Goal: Task Accomplishment & Management: Use online tool/utility

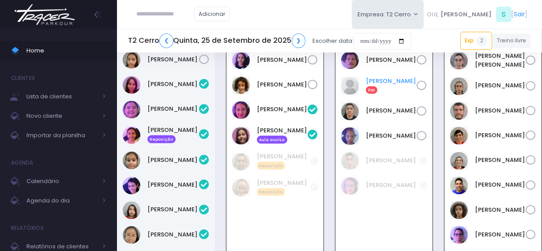
scroll to position [1162, 0]
click at [376, 94] on link "Felipe Duo Exp" at bounding box center [391, 86] width 51 height 18
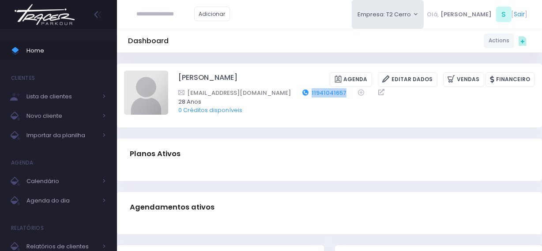
drag, startPoint x: 327, startPoint y: 96, endPoint x: 281, endPoint y: 96, distance: 45.5
click at [281, 96] on div "[EMAIL_ADDRESS][DOMAIN_NAME] 11941041657" at bounding box center [350, 92] width 345 height 9
copy div "11941041657"
drag, startPoint x: 213, startPoint y: 79, endPoint x: 230, endPoint y: 79, distance: 16.8
click at [230, 79] on div "Felipe Duo Agenda Editar Dados Vendas Financeiro 11941041657 28 Anos" at bounding box center [329, 95] width 411 height 49
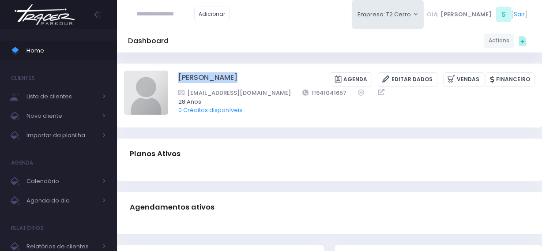
copy div "[PERSON_NAME]"
click at [145, 98] on img at bounding box center [146, 93] width 44 height 44
click at [168, 71] on input "file" at bounding box center [168, 70] width 0 height 0
type input "**********"
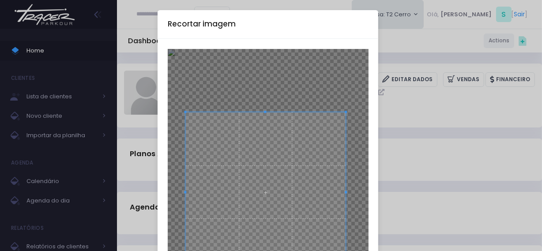
click at [251, 136] on span at bounding box center [265, 192] width 160 height 160
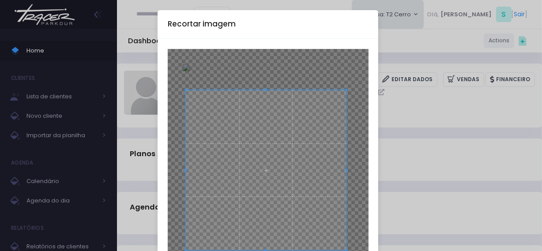
click at [264, 143] on span at bounding box center [266, 170] width 160 height 160
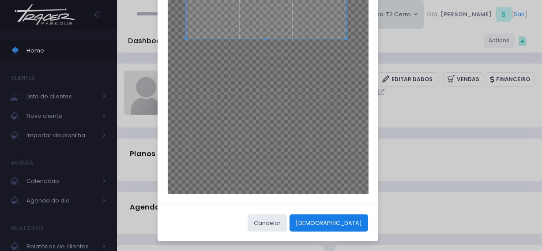
scroll to position [212, 0]
click at [356, 220] on button "Cortar" at bounding box center [329, 222] width 79 height 17
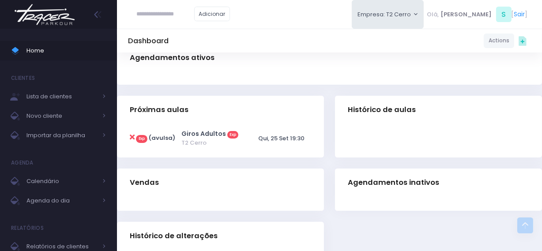
scroll to position [200, 0]
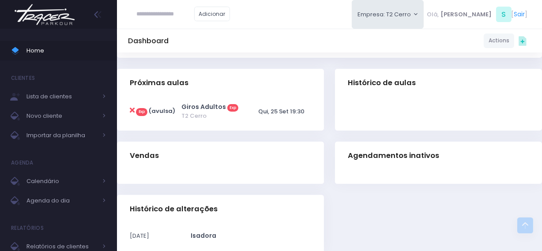
click at [57, 25] on img at bounding box center [44, 14] width 67 height 31
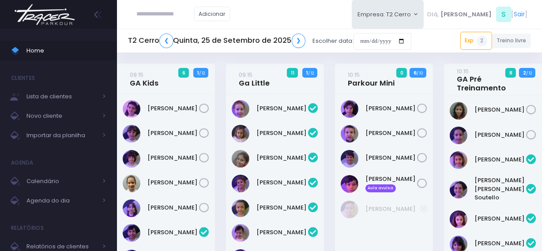
scroll to position [1162, 0]
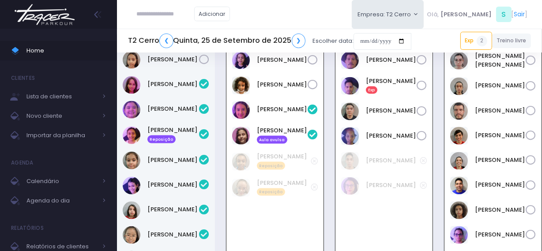
click at [72, 18] on img at bounding box center [44, 14] width 67 height 31
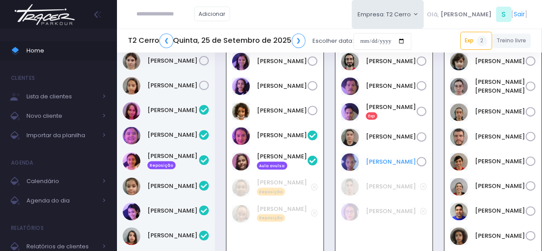
scroll to position [1121, 0]
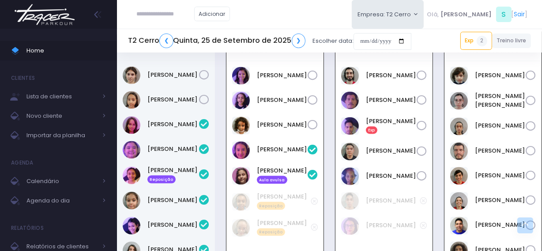
click at [31, 19] on img at bounding box center [44, 14] width 67 height 31
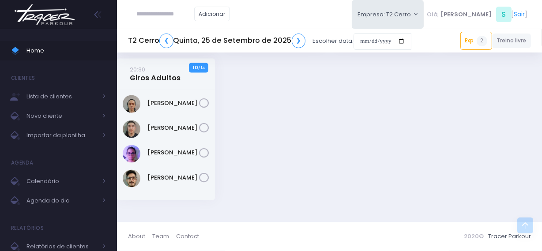
scroll to position [1465, 0]
click at [170, 176] on link "[PERSON_NAME]" at bounding box center [173, 178] width 52 height 9
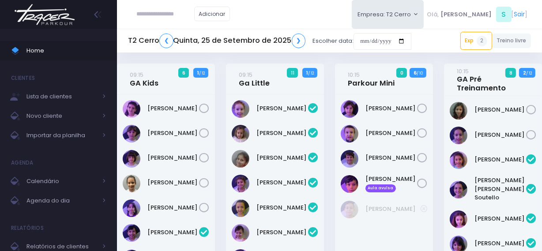
scroll to position [1162, 0]
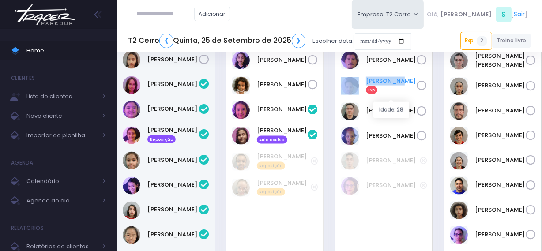
drag, startPoint x: 388, startPoint y: 94, endPoint x: 394, endPoint y: 94, distance: 6.6
click at [394, 94] on div "[PERSON_NAME] Exp" at bounding box center [384, 86] width 86 height 19
copy div "[PERSON_NAME]"
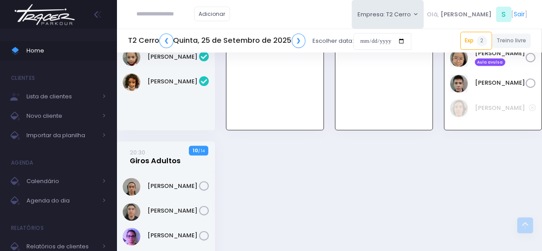
scroll to position [1362, 0]
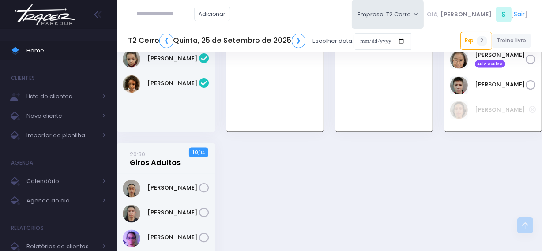
click at [161, 168] on link "20:30 Giros Adultos" at bounding box center [155, 159] width 51 height 18
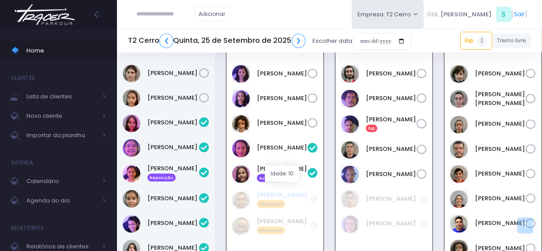
scroll to position [1104, 0]
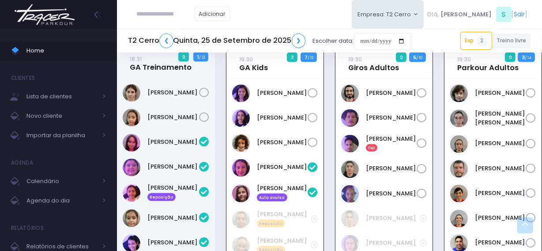
click at [315, 148] on icon at bounding box center [313, 143] width 10 height 10
click at [313, 98] on icon at bounding box center [313, 93] width 10 height 10
click at [423, 149] on icon at bounding box center [422, 144] width 10 height 10
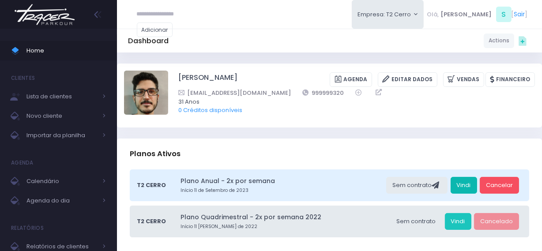
click at [459, 187] on link "Vindi" at bounding box center [464, 185] width 26 height 17
click at [463, 190] on link "Vindi" at bounding box center [464, 185] width 26 height 17
click at [163, 11] on input "text" at bounding box center [165, 14] width 57 height 17
paste input "**********"
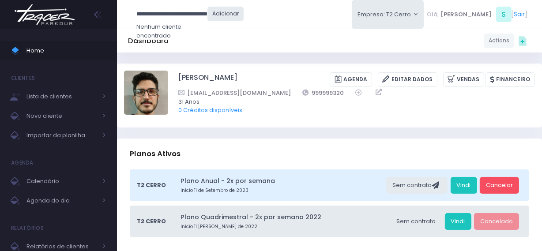
drag, startPoint x: 141, startPoint y: 16, endPoint x: 209, endPoint y: 19, distance: 68.5
click at [209, 19] on form "**********" at bounding box center [190, 14] width 107 height 17
type input "**********"
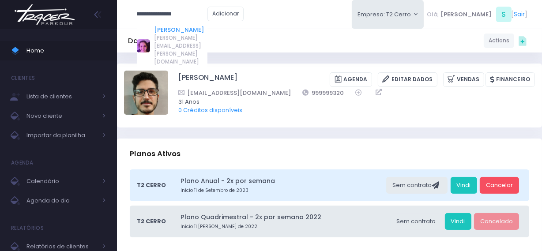
click at [177, 31] on link "Sofia Cavalcanti" at bounding box center [180, 30] width 53 height 9
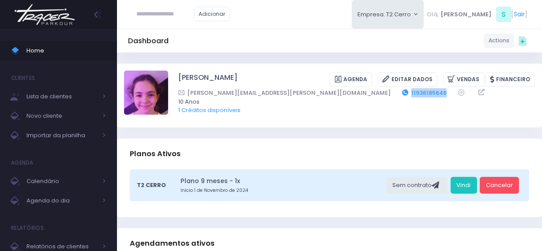
drag, startPoint x: 335, startPoint y: 90, endPoint x: 294, endPoint y: 93, distance: 40.7
click at [294, 93] on div "bruno.pasquale@hotmail.com 11936185646" at bounding box center [350, 92] width 345 height 9
copy link "11936185646"
click at [160, 17] on input "text" at bounding box center [165, 14] width 57 height 17
paste input "**********"
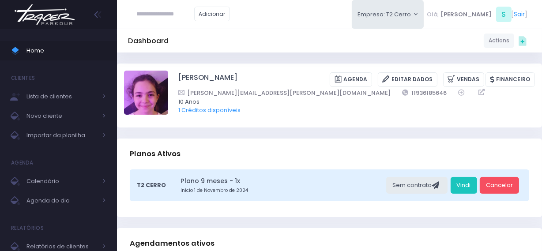
type input "**********"
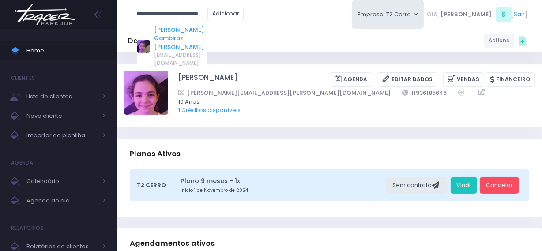
click at [172, 34] on link "Sarah Ramos Gambirazi Santos" at bounding box center [180, 39] width 53 height 26
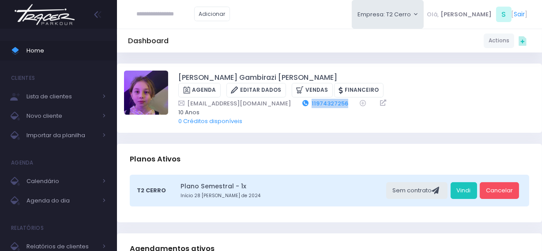
drag, startPoint x: 331, startPoint y: 93, endPoint x: 289, endPoint y: 91, distance: 42.0
click at [289, 99] on div "thabatavieirag@gmail.com 11974327256" at bounding box center [350, 103] width 345 height 9
copy div "11974327256"
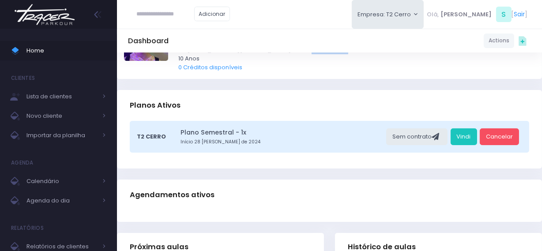
scroll to position [40, 0]
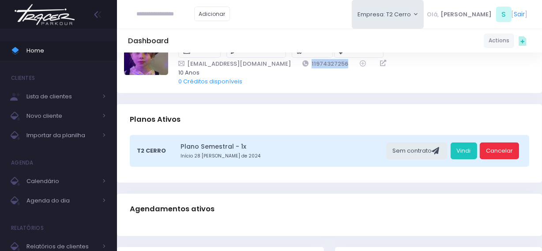
click at [509, 143] on link "Cancelar" at bounding box center [499, 151] width 39 height 17
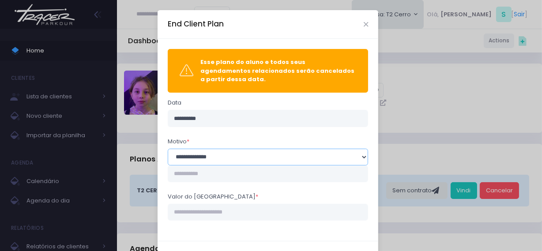
click at [198, 154] on select "**********" at bounding box center [268, 157] width 201 height 17
click at [168, 149] on select "**********" at bounding box center [268, 157] width 201 height 17
click at [221, 206] on input "Valor do estorno *" at bounding box center [268, 212] width 201 height 17
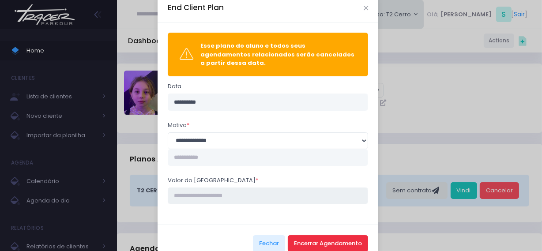
scroll to position [31, 0]
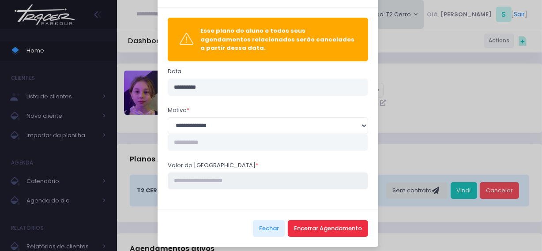
type input "****"
click at [307, 225] on button "Encerrar Agendamento" at bounding box center [328, 228] width 80 height 17
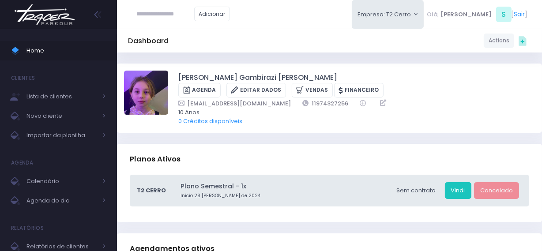
click at [48, 11] on img at bounding box center [44, 14] width 67 height 31
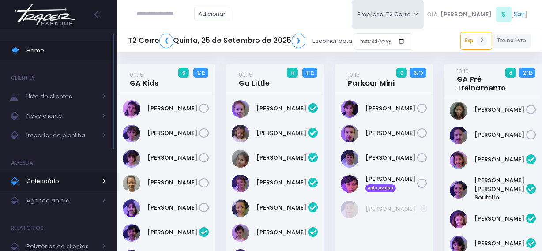
click at [61, 181] on span "Calendário" at bounding box center [61, 181] width 71 height 11
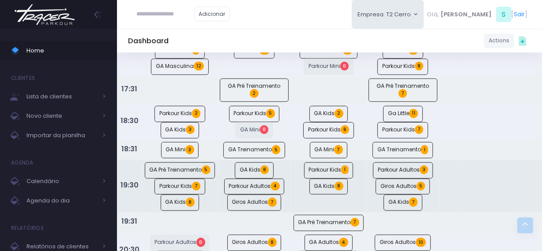
scroll to position [682, 0]
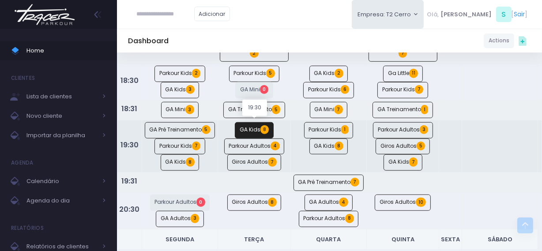
click at [248, 126] on link "GA Kids 8" at bounding box center [254, 130] width 39 height 16
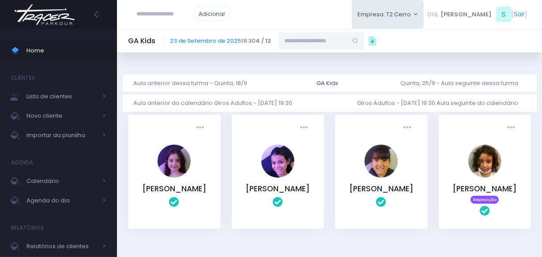
click at [58, 20] on img at bounding box center [44, 14] width 67 height 31
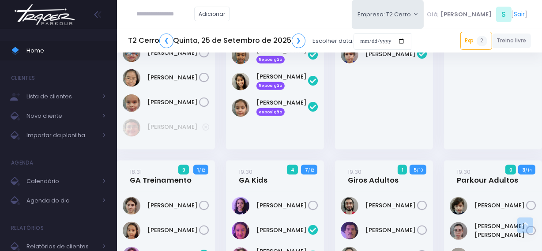
scroll to position [1164, 0]
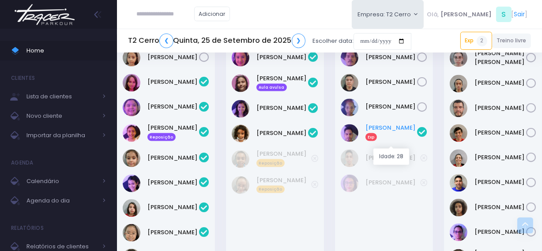
click at [375, 141] on link "Felipe Duo Exp" at bounding box center [392, 133] width 52 height 18
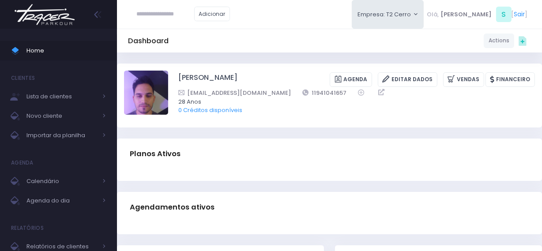
click at [38, 3] on img at bounding box center [44, 14] width 67 height 31
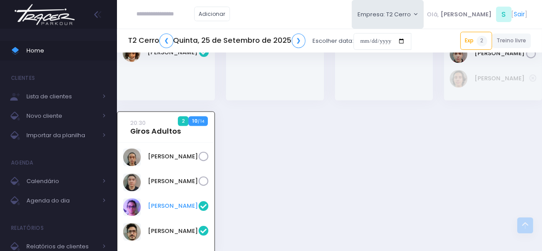
scroll to position [1416, 0]
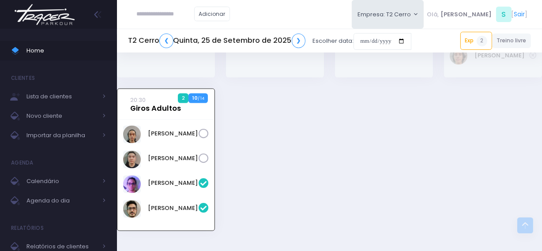
click at [160, 113] on link "20:30 Giros Adultos" at bounding box center [155, 105] width 51 height 18
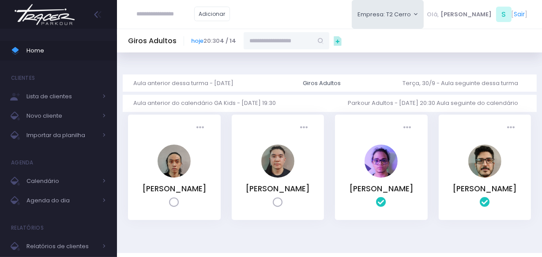
click at [282, 42] on input "text" at bounding box center [278, 40] width 69 height 17
paste input "**********"
click at [270, 56] on link "[PERSON_NAME]" at bounding box center [286, 56] width 51 height 9
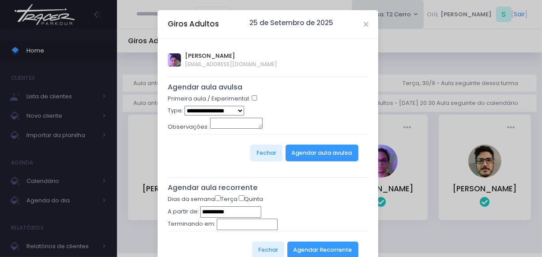
type input "**********"
click at [225, 112] on select "**********" at bounding box center [215, 111] width 60 height 10
click at [311, 115] on div "**********" at bounding box center [268, 111] width 201 height 11
click at [215, 114] on select "**********" at bounding box center [215, 111] width 60 height 10
select select "*"
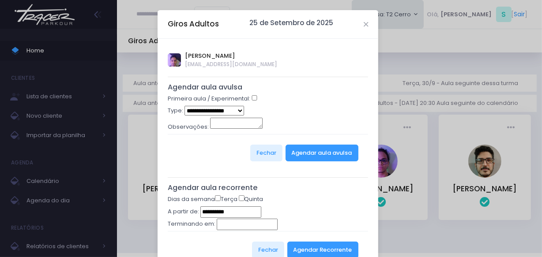
click at [185, 106] on select "**********" at bounding box center [215, 111] width 60 height 10
click at [314, 152] on button "Agendar aula avulsa" at bounding box center [322, 153] width 73 height 17
